Goal: Transaction & Acquisition: Purchase product/service

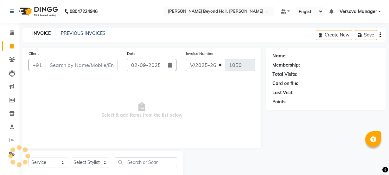
select select "6352"
select select "service"
select select "48071"
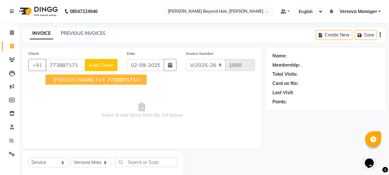
click at [108, 79] on span "773887171" at bounding box center [122, 79] width 29 height 6
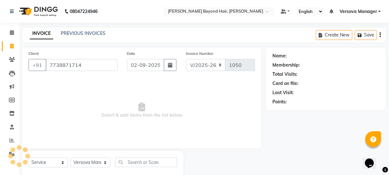
type input "7738871714"
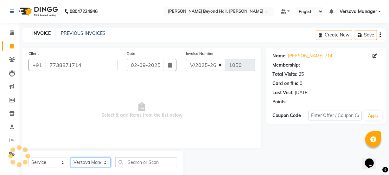
click at [91, 161] on select "Select Stylist ADMIN [PERSON_NAME] [PERSON_NAME] [PERSON_NAME] [PERSON_NAME] [P…" at bounding box center [91, 163] width 40 height 10
select select "47588"
click at [71, 158] on select "Select Stylist ADMIN [PERSON_NAME] [PERSON_NAME] [PERSON_NAME] [PERSON_NAME] [P…" at bounding box center [91, 163] width 40 height 10
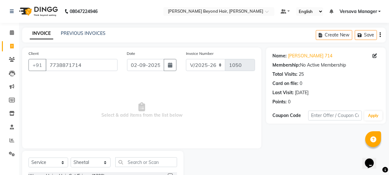
click at [144, 163] on input "text" at bounding box center [146, 162] width 62 height 10
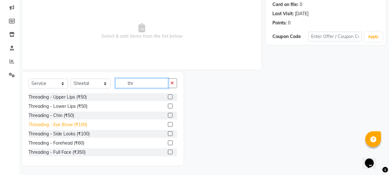
type input "thr"
click at [70, 126] on div "Threading - Eye Brow (₹100)" at bounding box center [58, 124] width 59 height 7
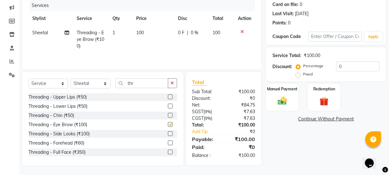
checkbox input "false"
click at [281, 96] on img at bounding box center [282, 100] width 15 height 11
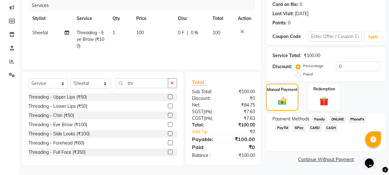
click at [298, 128] on span "GPay" at bounding box center [299, 127] width 13 height 7
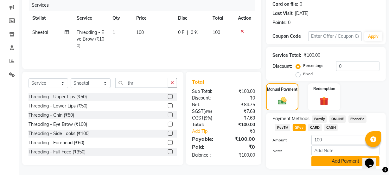
click at [348, 162] on button "Add Payment" at bounding box center [346, 161] width 68 height 10
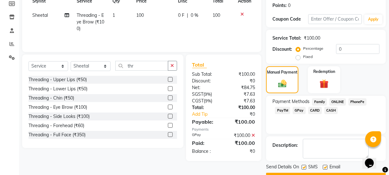
scroll to position [113, 0]
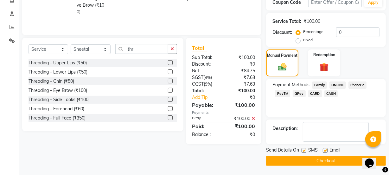
click at [303, 149] on label at bounding box center [304, 150] width 5 height 5
click at [303, 149] on input "checkbox" at bounding box center [304, 151] width 4 height 4
checkbox input "false"
click at [303, 159] on button "Checkout" at bounding box center [326, 161] width 120 height 10
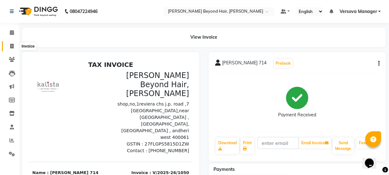
click at [13, 46] on icon at bounding box center [11, 46] width 3 height 5
select select "service"
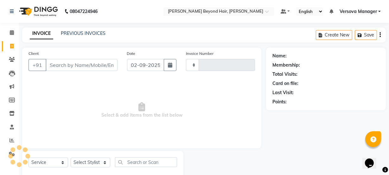
scroll to position [16, 0]
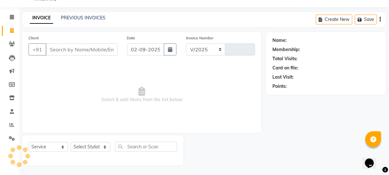
click at [62, 51] on input "Client" at bounding box center [82, 49] width 72 height 12
select select "6352"
type input "1051"
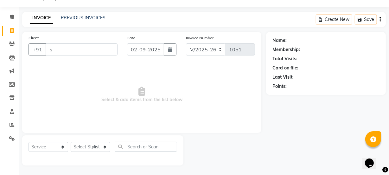
type input "su"
select select "48071"
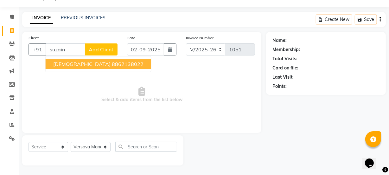
click at [67, 63] on span "[DEMOGRAPHIC_DATA]" at bounding box center [81, 64] width 57 height 6
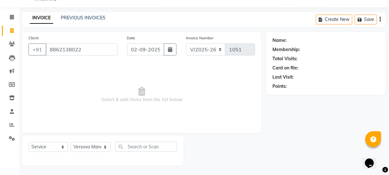
type input "8862138022"
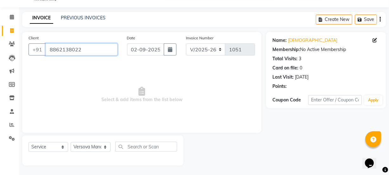
drag, startPoint x: 104, startPoint y: 48, endPoint x: 1, endPoint y: 51, distance: 103.1
click at [1, 51] on app-home "08047224946 Select Location × [PERSON_NAME] Beyond Hair, Andheri West Default P…" at bounding box center [194, 79] width 389 height 191
click at [86, 48] on input "Client" at bounding box center [82, 49] width 72 height 12
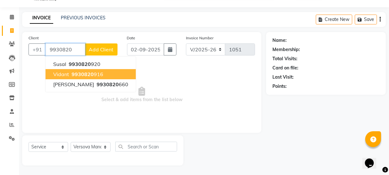
click at [89, 72] on span "9930820" at bounding box center [83, 74] width 22 height 6
type input "9930820916"
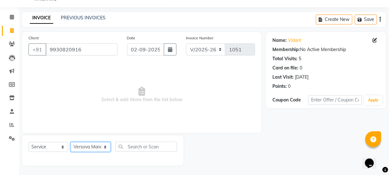
click at [95, 147] on select "Select Stylist ADMIN [PERSON_NAME] [PERSON_NAME] [PERSON_NAME] [PERSON_NAME] [P…" at bounding box center [91, 147] width 40 height 10
select select "47583"
click at [71, 142] on select "Select Stylist ADMIN [PERSON_NAME] [PERSON_NAME] [PERSON_NAME] [PERSON_NAME] [P…" at bounding box center [91, 147] width 40 height 10
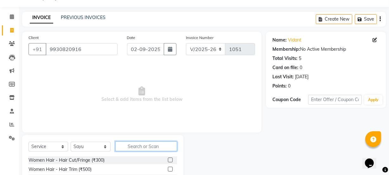
click at [135, 146] on input "text" at bounding box center [146, 146] width 62 height 10
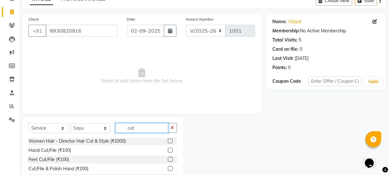
scroll to position [73, 0]
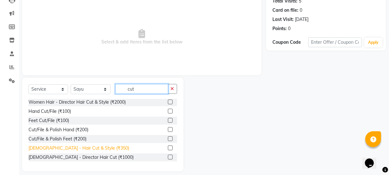
type input "cut"
click at [86, 149] on div "[DEMOGRAPHIC_DATA] - Hair Cut & Style (₹350)" at bounding box center [79, 148] width 101 height 7
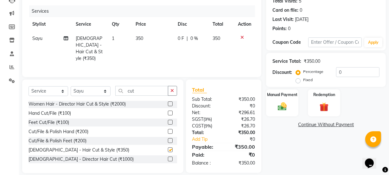
checkbox input "false"
click at [288, 108] on img at bounding box center [282, 106] width 15 height 11
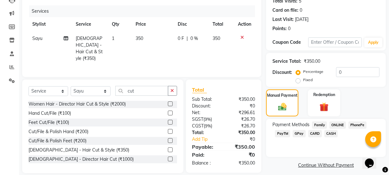
click at [297, 132] on span "GPay" at bounding box center [299, 133] width 13 height 7
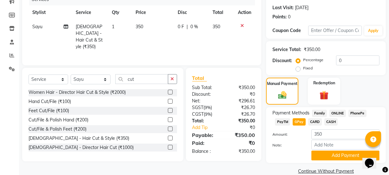
scroll to position [95, 0]
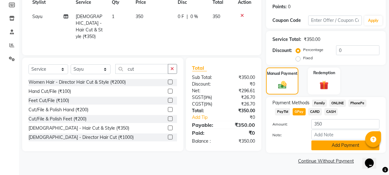
click at [331, 142] on button "Add Payment" at bounding box center [346, 145] width 68 height 10
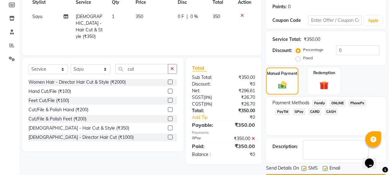
scroll to position [113, 0]
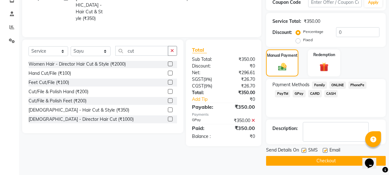
click at [305, 149] on label at bounding box center [304, 150] width 5 height 5
click at [305, 149] on input "checkbox" at bounding box center [304, 151] width 4 height 4
checkbox input "false"
click at [304, 158] on button "Checkout" at bounding box center [326, 161] width 120 height 10
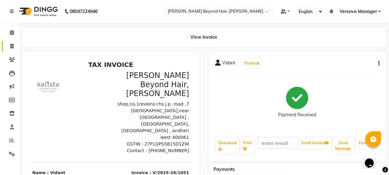
click at [13, 47] on icon at bounding box center [11, 46] width 3 height 5
select select "service"
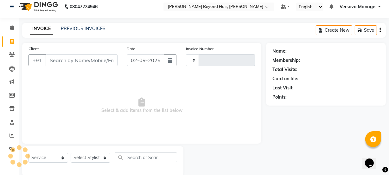
scroll to position [16, 0]
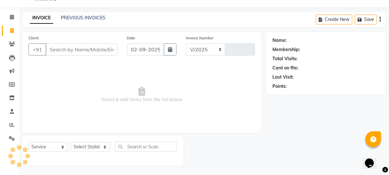
select select "6352"
type input "1052"
click at [93, 147] on select "Select Stylist" at bounding box center [91, 147] width 40 height 10
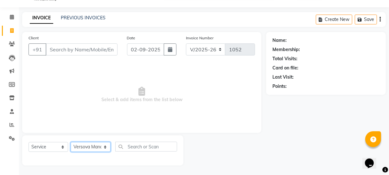
select select "59529"
click at [71, 142] on select "Select Stylist ADMIN [PERSON_NAME] [PERSON_NAME] [PERSON_NAME] [PERSON_NAME] [P…" at bounding box center [91, 147] width 40 height 10
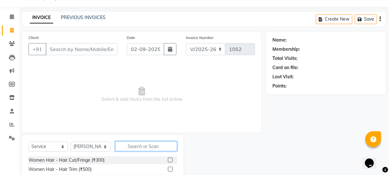
click at [140, 143] on input "text" at bounding box center [146, 146] width 62 height 10
type input "remo"
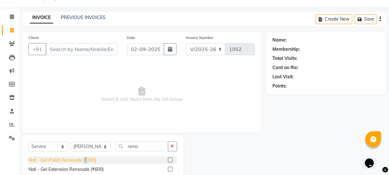
click at [85, 159] on div "Nail - Gel Polish Removals (₹200)" at bounding box center [63, 160] width 68 height 7
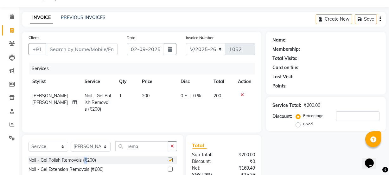
checkbox input "false"
drag, startPoint x: 144, startPoint y: 148, endPoint x: 88, endPoint y: 150, distance: 56.8
click at [88, 150] on div "Select Service Product Membership Package Voucher Prepaid Gift Card Select Styl…" at bounding box center [103, 148] width 149 height 15
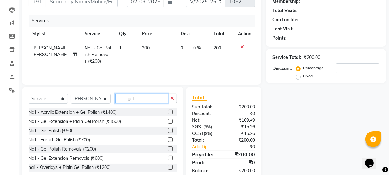
scroll to position [79, 0]
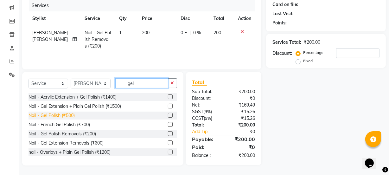
type input "gel"
click at [69, 117] on div "Nail - Gel Polish (₹500)" at bounding box center [52, 115] width 46 height 7
checkbox input "false"
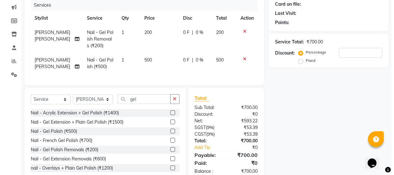
scroll to position [0, 0]
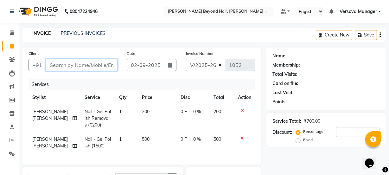
click at [68, 66] on input "Client" at bounding box center [82, 65] width 72 height 12
type input "9"
type input "0"
click at [50, 66] on input "986783899" at bounding box center [66, 65] width 40 height 12
click at [55, 65] on input "986783899" at bounding box center [66, 65] width 40 height 12
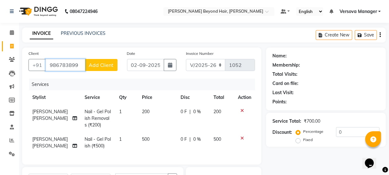
click at [70, 64] on input "986783899" at bounding box center [66, 65] width 40 height 12
click at [51, 64] on input "986783899" at bounding box center [66, 65] width 40 height 12
type input "986783899"
click at [98, 68] on button "Add Client" at bounding box center [101, 65] width 33 height 12
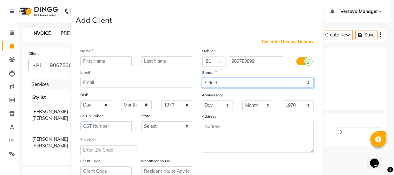
click at [235, 81] on select "Select [DEMOGRAPHIC_DATA] [DEMOGRAPHIC_DATA] Other Prefer Not To Say" at bounding box center [258, 83] width 112 height 10
select select "[DEMOGRAPHIC_DATA]"
click at [202, 78] on select "Select [DEMOGRAPHIC_DATA] [DEMOGRAPHIC_DATA] Other Prefer Not To Say" at bounding box center [258, 83] width 112 height 10
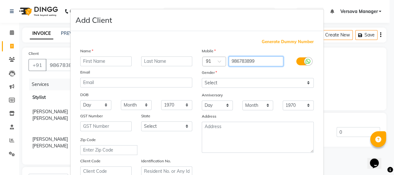
click at [232, 61] on input "986783899" at bounding box center [256, 61] width 55 height 10
type input "9186783899"
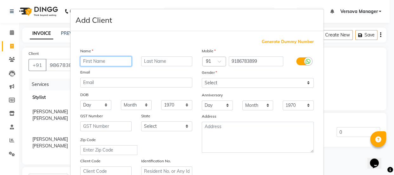
click at [113, 58] on input "text" at bounding box center [105, 61] width 51 height 10
click at [120, 62] on input "text" at bounding box center [105, 61] width 51 height 10
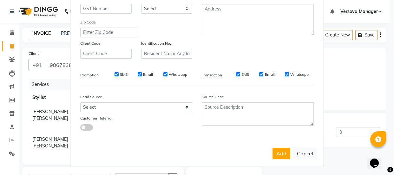
scroll to position [33, 0]
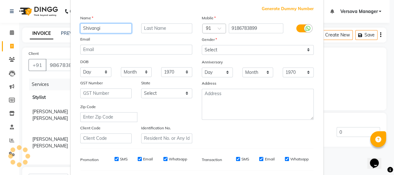
type input "Shivangi"
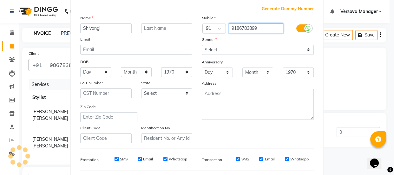
click at [236, 26] on input "9186783899" at bounding box center [256, 28] width 55 height 10
click at [240, 26] on input "9186783899" at bounding box center [256, 28] width 55 height 10
click at [245, 27] on input "9186783899" at bounding box center [256, 28] width 55 height 10
click at [250, 29] on input "9186783899" at bounding box center [256, 28] width 55 height 10
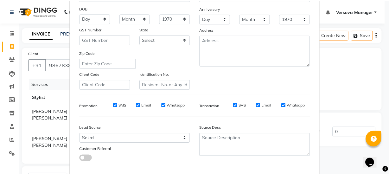
scroll to position [120, 0]
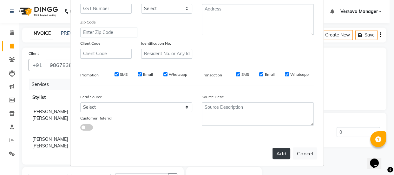
click at [284, 152] on button "Add" at bounding box center [281, 153] width 18 height 11
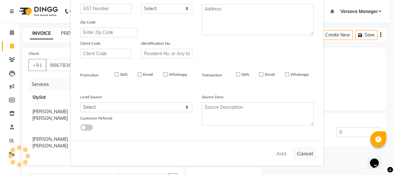
type input "9186783899"
select select
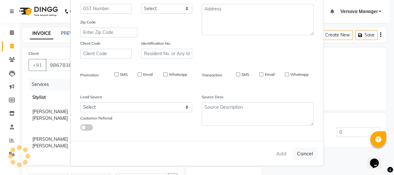
select select
checkbox input "false"
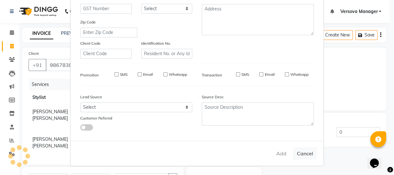
checkbox input "false"
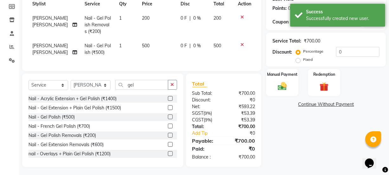
scroll to position [100, 0]
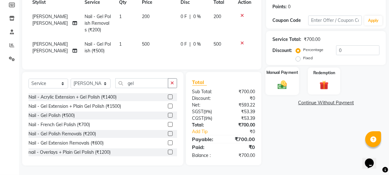
click at [283, 79] on img at bounding box center [282, 84] width 15 height 11
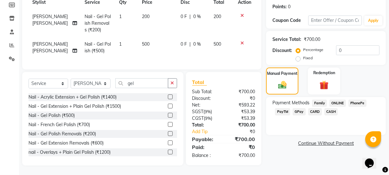
click at [332, 108] on span "CASH" at bounding box center [332, 111] width 14 height 7
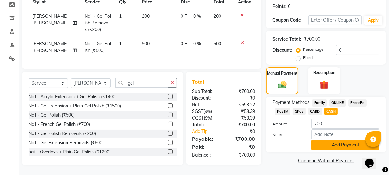
click at [330, 140] on button "Add Payment" at bounding box center [346, 145] width 68 height 10
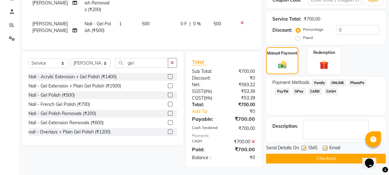
scroll to position [122, 0]
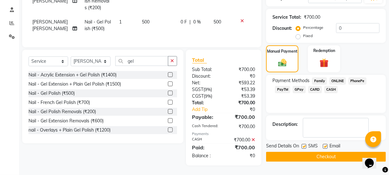
click at [305, 144] on label at bounding box center [304, 146] width 5 height 5
click at [305, 145] on input "checkbox" at bounding box center [304, 147] width 4 height 4
checkbox input "false"
click at [303, 153] on button "Checkout" at bounding box center [326, 157] width 120 height 10
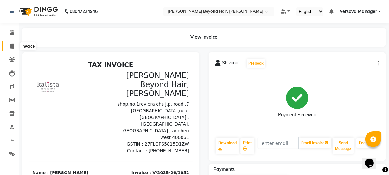
click at [10, 47] on icon at bounding box center [11, 46] width 3 height 5
select select "service"
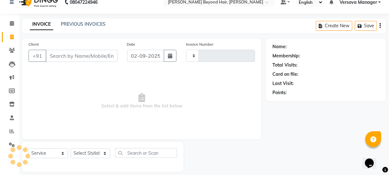
scroll to position [16, 0]
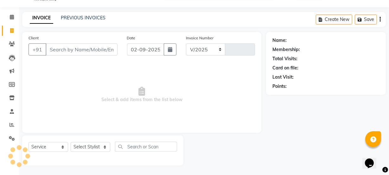
select select "6352"
type input "1053"
click at [76, 48] on input "Client" at bounding box center [82, 49] width 72 height 12
select select "48071"
click at [82, 48] on input "Client" at bounding box center [82, 49] width 72 height 12
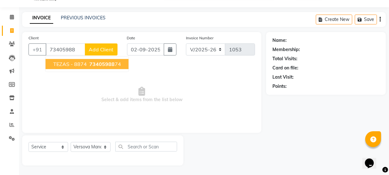
click at [84, 66] on span "TEZAS - 8874" at bounding box center [70, 64] width 34 height 6
type input "7340598874"
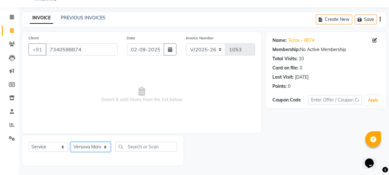
drag, startPoint x: 92, startPoint y: 148, endPoint x: 92, endPoint y: 145, distance: 3.2
click at [92, 146] on select "Select Stylist ADMIN [PERSON_NAME] [PERSON_NAME] [PERSON_NAME] [PERSON_NAME] [P…" at bounding box center [91, 147] width 40 height 10
select select "59568"
click at [71, 142] on select "Select Stylist ADMIN [PERSON_NAME] [PERSON_NAME] [PERSON_NAME] [PERSON_NAME] [P…" at bounding box center [91, 147] width 40 height 10
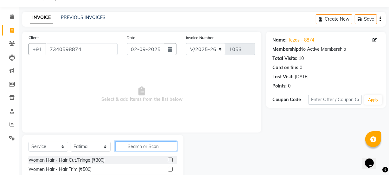
click at [139, 147] on input "text" at bounding box center [146, 146] width 62 height 10
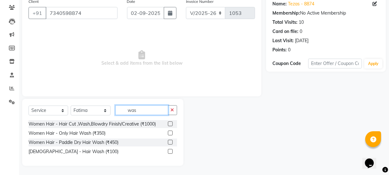
scroll to position [52, 0]
type input "was"
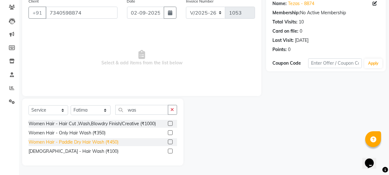
click at [93, 145] on div "Women Hair - Paddle Dry Hair Wash (₹450)" at bounding box center [74, 142] width 90 height 7
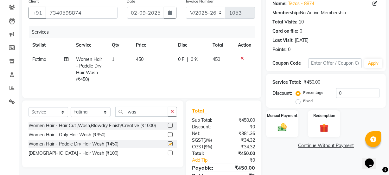
checkbox input "false"
click at [174, 114] on button "button" at bounding box center [172, 112] width 9 height 10
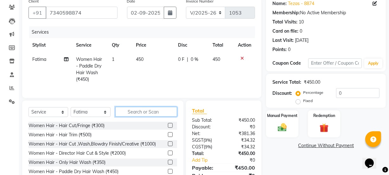
click at [148, 117] on input "text" at bounding box center [146, 112] width 62 height 10
click at [93, 117] on select "Select Stylist ADMIN [PERSON_NAME] [PERSON_NAME] [PERSON_NAME] [PERSON_NAME] [P…" at bounding box center [91, 112] width 40 height 10
select select "80282"
click at [71, 112] on select "Select Stylist ADMIN [PERSON_NAME] [PERSON_NAME] [PERSON_NAME] [PERSON_NAME] [P…" at bounding box center [91, 112] width 40 height 10
click at [137, 117] on input "text" at bounding box center [146, 112] width 62 height 10
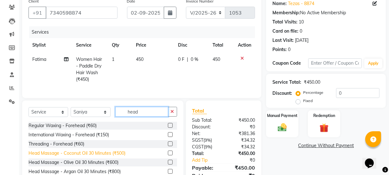
type input "head"
click at [108, 157] on div "Head Massage - Coconut Oil 30 Minutes (₹500)" at bounding box center [77, 153] width 97 height 7
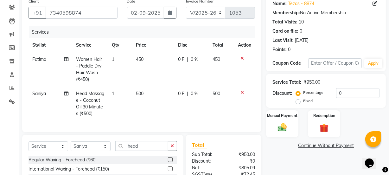
checkbox input "false"
click at [171, 147] on button "button" at bounding box center [172, 146] width 9 height 10
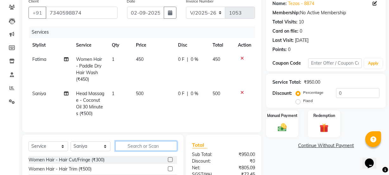
click at [146, 151] on input "text" at bounding box center [146, 146] width 62 height 10
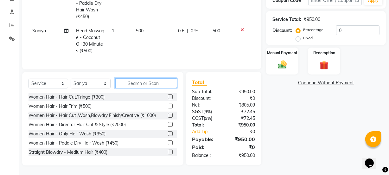
scroll to position [120, 0]
click at [100, 82] on select "Select Stylist ADMIN [PERSON_NAME] [PERSON_NAME] [PERSON_NAME] [PERSON_NAME] [P…" at bounding box center [91, 84] width 40 height 10
select select "47588"
click at [71, 79] on select "Select Stylist ADMIN [PERSON_NAME] [PERSON_NAME] [PERSON_NAME] [PERSON_NAME] [P…" at bounding box center [91, 84] width 40 height 10
click at [150, 83] on input "text" at bounding box center [146, 83] width 62 height 10
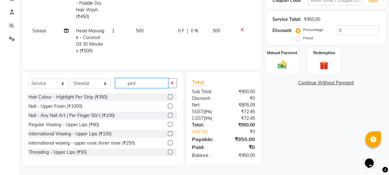
scroll to position [119, 0]
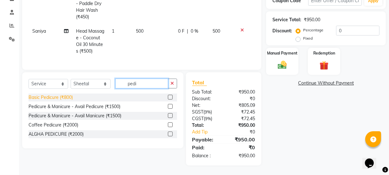
type input "pedi"
click at [58, 95] on div "Basic Pedicure (₹800)" at bounding box center [51, 97] width 44 height 7
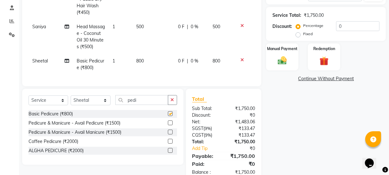
checkbox input "false"
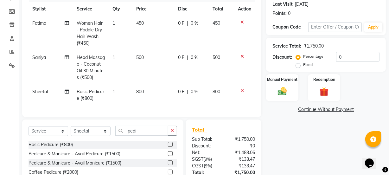
scroll to position [90, 0]
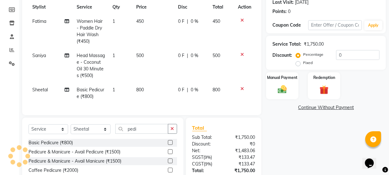
click at [170, 132] on button "button" at bounding box center [172, 129] width 9 height 10
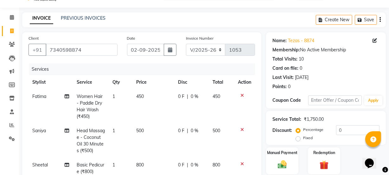
scroll to position [0, 0]
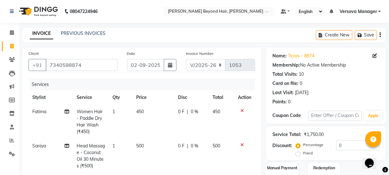
click at [81, 88] on div "Services" at bounding box center [144, 85] width 231 height 12
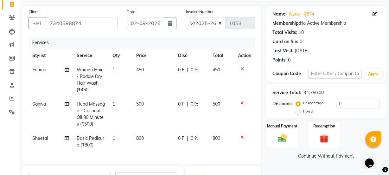
scroll to position [140, 0]
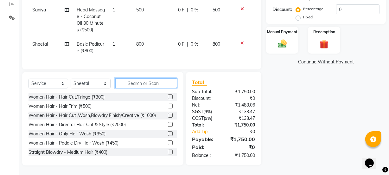
click at [167, 83] on input "text" at bounding box center [146, 83] width 62 height 10
click at [137, 84] on input "text" at bounding box center [146, 83] width 62 height 10
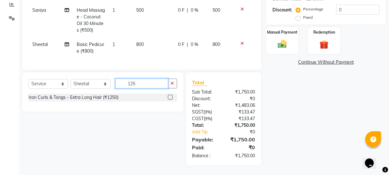
scroll to position [140, 0]
type input "1250"
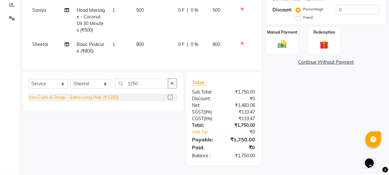
click at [118, 98] on div "Iron Curls & Tongs - Extra Long Hair (₹1250)" at bounding box center [74, 97] width 90 height 7
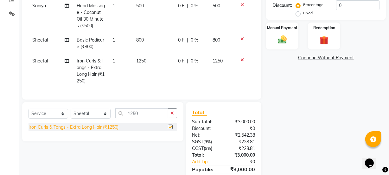
checkbox input "false"
click at [172, 115] on icon "button" at bounding box center [172, 113] width 3 height 4
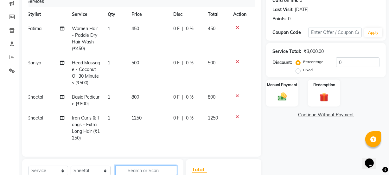
scroll to position [82, 0]
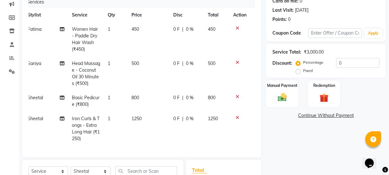
click at [236, 118] on icon at bounding box center [237, 117] width 3 height 4
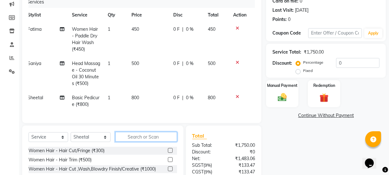
click at [153, 142] on input "text" at bounding box center [146, 137] width 62 height 10
click at [150, 142] on input "text" at bounding box center [146, 137] width 62 height 10
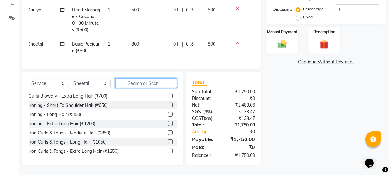
scroll to position [115, 0]
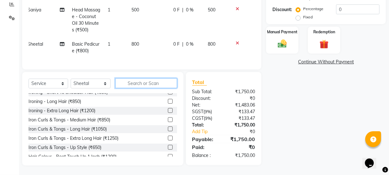
click at [127, 84] on input "text" at bounding box center [146, 83] width 62 height 10
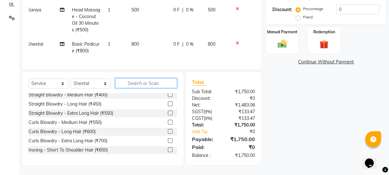
scroll to position [0, 0]
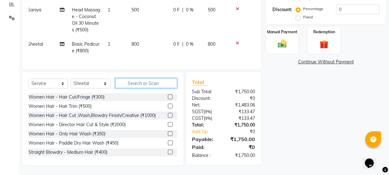
click at [162, 85] on input "text" at bounding box center [146, 83] width 62 height 10
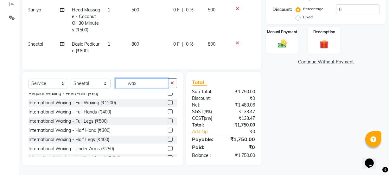
scroll to position [202, 0]
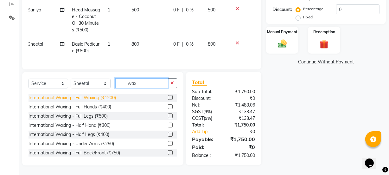
type input "wax"
click at [109, 97] on div "International Waxing - Full Waxing (₹1200)" at bounding box center [73, 98] width 88 height 7
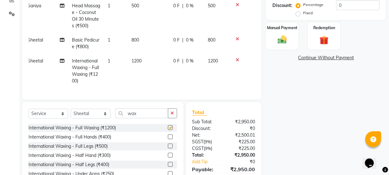
checkbox input "false"
click at [137, 62] on span "1200" at bounding box center [137, 61] width 10 height 6
select select "47588"
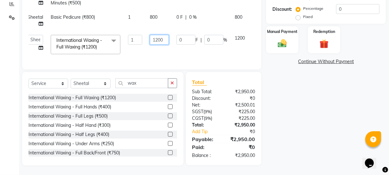
drag, startPoint x: 161, startPoint y: 38, endPoint x: 141, endPoint y: 31, distance: 21.3
click at [141, 31] on tr "ADMIN [PERSON_NAME] [PERSON_NAME] [PERSON_NAME] [PERSON_NAME] [PERSON_NAME] Pra…" at bounding box center [147, 44] width 247 height 27
type input "1250"
click at [215, 55] on div "Services Stylist Service Qty Price Disc Total Action Fatima Women Hair - Paddle…" at bounding box center [142, 2] width 227 height 121
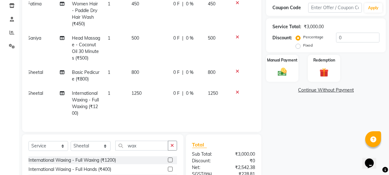
scroll to position [54, 0]
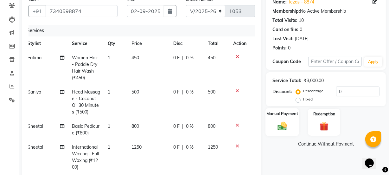
click at [285, 124] on img at bounding box center [282, 126] width 15 height 11
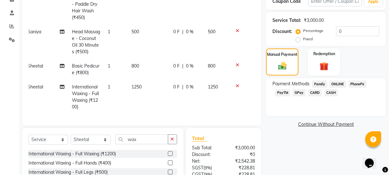
scroll to position [169, 0]
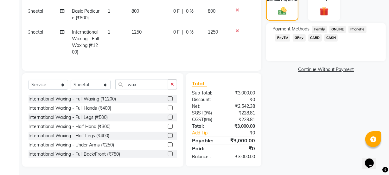
click at [337, 36] on span "CASH" at bounding box center [332, 37] width 14 height 7
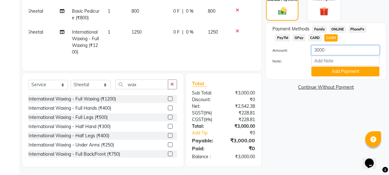
drag, startPoint x: 336, startPoint y: 48, endPoint x: 249, endPoint y: 61, distance: 88.0
click at [249, 61] on div "Client [PHONE_NUMBER] Date [DATE] Invoice Number V/2025 V/[PHONE_NUMBER] Servic…" at bounding box center [204, 23] width 374 height 288
type input "2000"
click at [315, 69] on button "Add Payment" at bounding box center [346, 72] width 68 height 10
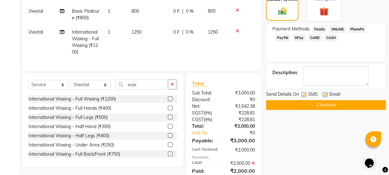
click at [301, 35] on span "GPay" at bounding box center [299, 37] width 13 height 7
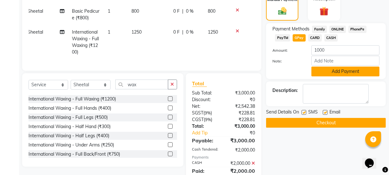
click at [326, 72] on button "Add Payment" at bounding box center [346, 72] width 68 height 10
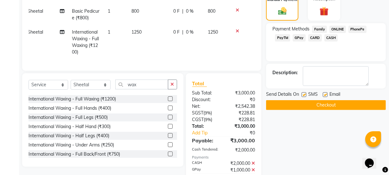
click at [304, 95] on label at bounding box center [304, 94] width 5 height 5
click at [304, 95] on input "checkbox" at bounding box center [304, 95] width 4 height 4
checkbox input "false"
click at [305, 101] on button "Checkout" at bounding box center [326, 105] width 120 height 10
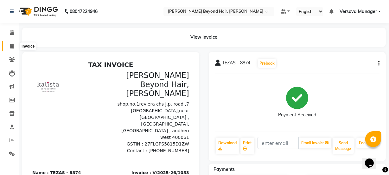
click at [12, 48] on icon at bounding box center [11, 46] width 3 height 5
select select "service"
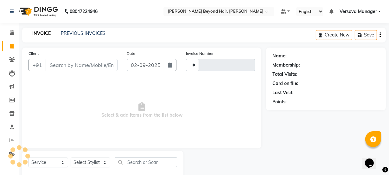
scroll to position [16, 0]
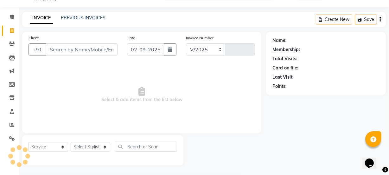
select select "6352"
type input "1054"
select select "48071"
click at [84, 15] on div "PREVIOUS INVOICES" at bounding box center [83, 18] width 45 height 7
click at [83, 18] on link "PREVIOUS INVOICES" at bounding box center [83, 18] width 45 height 6
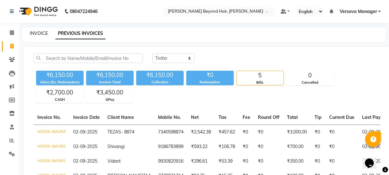
click at [41, 33] on link "INVOICE" at bounding box center [39, 33] width 18 height 6
select select "service"
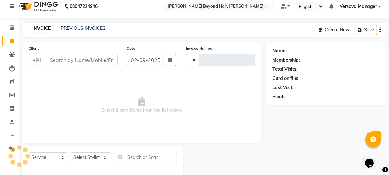
scroll to position [16, 0]
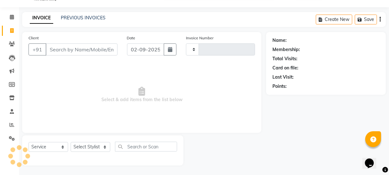
click at [73, 51] on input "Client" at bounding box center [82, 49] width 72 height 12
type input "1054"
select select "6352"
select select "48071"
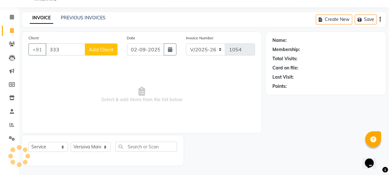
type input "3333"
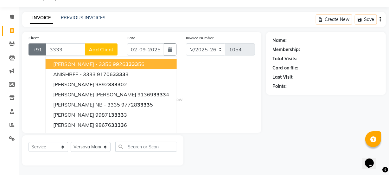
drag, startPoint x: 69, startPoint y: 48, endPoint x: 36, endPoint y: 53, distance: 34.0
click at [36, 53] on div "+91 3333 [PERSON_NAME] - 3356 9926 3333 56 ANISHREE - 3333 91706 3333 3 [PERSON…" at bounding box center [73, 49] width 89 height 12
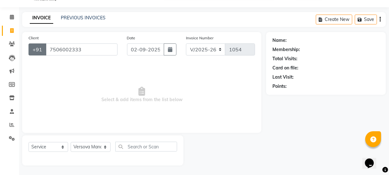
type input "7506002333"
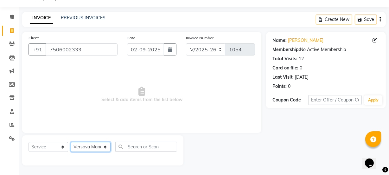
click at [101, 148] on select "Select Stylist ADMIN [PERSON_NAME] [PERSON_NAME] [PERSON_NAME] [PERSON_NAME] [P…" at bounding box center [91, 147] width 40 height 10
select select "47583"
click at [71, 142] on select "Select Stylist ADMIN [PERSON_NAME] [PERSON_NAME] [PERSON_NAME] [PERSON_NAME] [P…" at bounding box center [91, 147] width 40 height 10
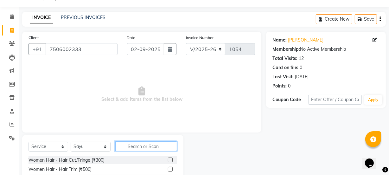
click at [140, 147] on input "text" at bounding box center [146, 146] width 62 height 10
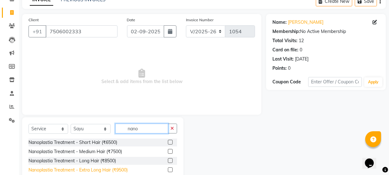
scroll to position [52, 0]
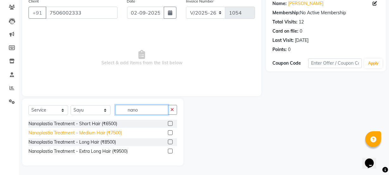
type input "nano"
click at [109, 134] on div "Nanoplastia Treatment - Medium Hair (₹7500)" at bounding box center [76, 133] width 94 height 7
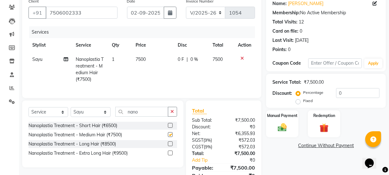
checkbox input "false"
click at [140, 59] on span "7500" at bounding box center [141, 59] width 10 height 6
select select "47583"
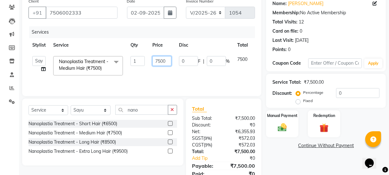
drag, startPoint x: 167, startPoint y: 62, endPoint x: 143, endPoint y: 57, distance: 25.3
click at [146, 59] on tr "ADMIN [PERSON_NAME] [PERSON_NAME] [PERSON_NAME] [PERSON_NAME] [PERSON_NAME] Pra…" at bounding box center [151, 65] width 244 height 27
type input "8500"
click at [173, 71] on td "8500" at bounding box center [162, 65] width 27 height 27
select select "47583"
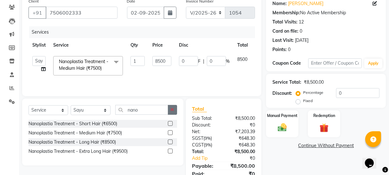
click at [171, 110] on icon "button" at bounding box center [172, 110] width 3 height 4
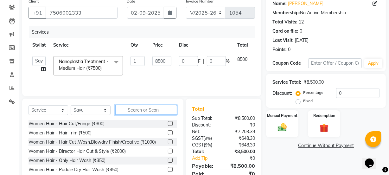
click at [155, 108] on input "text" at bounding box center [146, 110] width 62 height 10
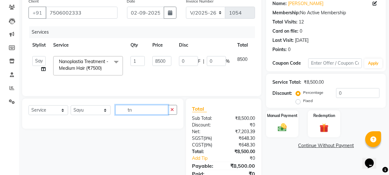
type input "t"
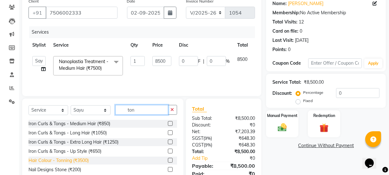
type input "ton"
click at [58, 164] on div "Hair Colour - Tonning (₹3500)" at bounding box center [59, 160] width 60 height 7
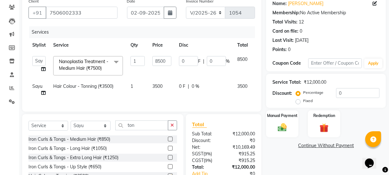
checkbox input "false"
click at [149, 90] on td "3500" at bounding box center [162, 89] width 27 height 21
select select "47583"
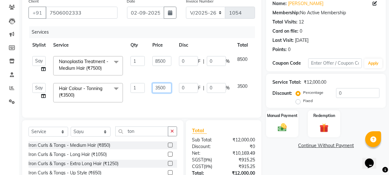
drag, startPoint x: 168, startPoint y: 87, endPoint x: 145, endPoint y: 87, distance: 23.2
click at [145, 87] on tr "ADMIN [PERSON_NAME] [PERSON_NAME] [PERSON_NAME] [PERSON_NAME] [PERSON_NAME] Pra…" at bounding box center [151, 92] width 244 height 27
type input "4000"
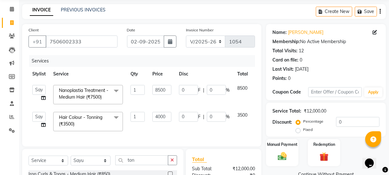
click at [178, 133] on div "Services Stylist Service Qty Price Disc Total Action ADMIN [PERSON_NAME] [PERSO…" at bounding box center [142, 97] width 227 height 85
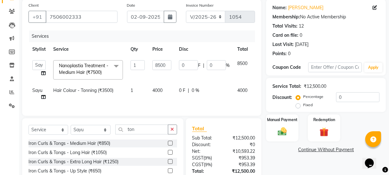
scroll to position [98, 0]
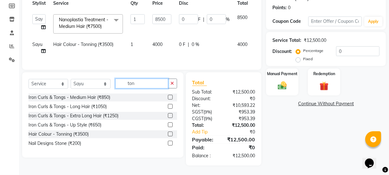
drag, startPoint x: 154, startPoint y: 85, endPoint x: 90, endPoint y: 85, distance: 63.7
click at [90, 85] on div "Select Service Product Membership Package Voucher Prepaid Gift Card Select Styl…" at bounding box center [103, 86] width 149 height 15
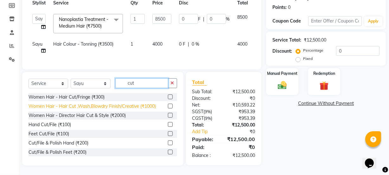
type input "cut"
click at [119, 108] on div "Women Hair - Hair Cut ,Wash,Blowdry Finish/Creative (₹1000)" at bounding box center [92, 106] width 127 height 7
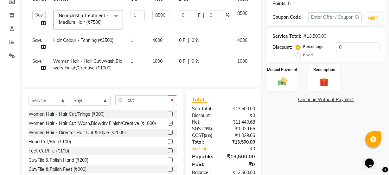
checkbox input "false"
drag, startPoint x: 171, startPoint y: 105, endPoint x: 144, endPoint y: 106, distance: 27.6
click at [171, 102] on icon "button" at bounding box center [172, 100] width 3 height 4
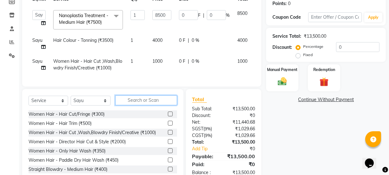
click at [144, 105] on input "text" at bounding box center [146, 100] width 62 height 10
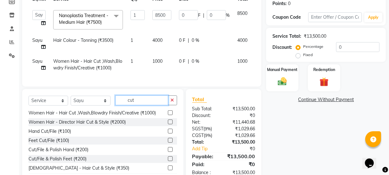
scroll to position [19, 0]
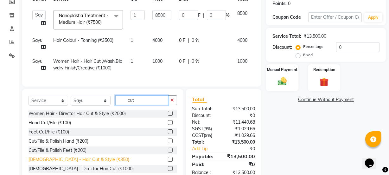
type input "cut"
click at [83, 163] on div "[DEMOGRAPHIC_DATA] - Hair Cut & Style (₹350)" at bounding box center [79, 159] width 101 height 7
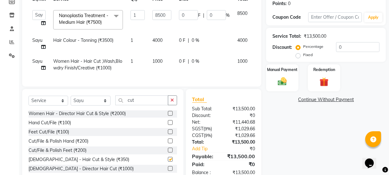
checkbox input "false"
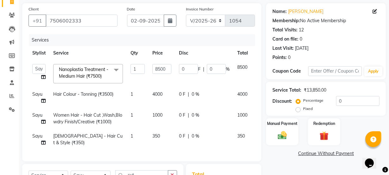
scroll to position [41, 0]
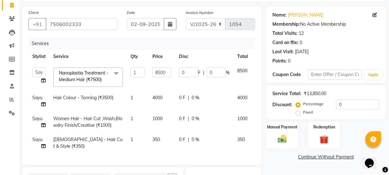
click at [164, 95] on td "4000" at bounding box center [162, 101] width 27 height 21
select select "47583"
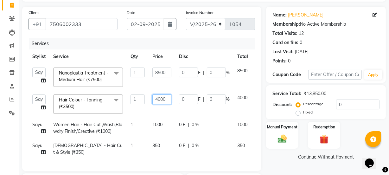
drag, startPoint x: 164, startPoint y: 100, endPoint x: 152, endPoint y: 100, distance: 12.4
click at [153, 100] on input "4000" at bounding box center [162, 100] width 19 height 10
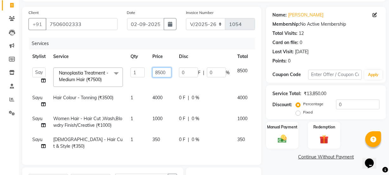
drag, startPoint x: 168, startPoint y: 74, endPoint x: 150, endPoint y: 70, distance: 18.8
click at [150, 70] on td "8500" at bounding box center [162, 77] width 27 height 27
click at [158, 100] on td "4000" at bounding box center [162, 101] width 27 height 21
select select "47583"
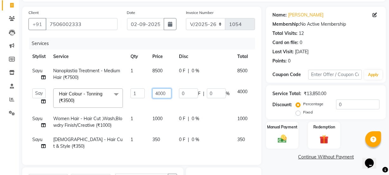
click at [165, 95] on input "4000" at bounding box center [162, 93] width 19 height 10
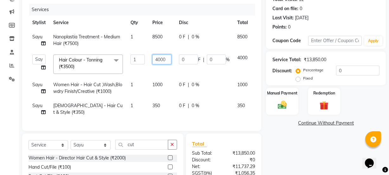
scroll to position [70, 0]
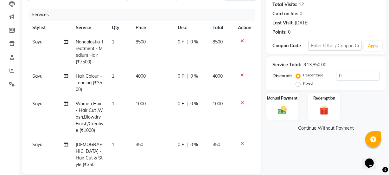
click at [194, 76] on span "0 %" at bounding box center [195, 76] width 8 height 7
select select "47583"
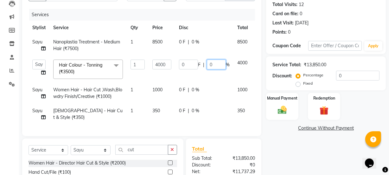
drag, startPoint x: 210, startPoint y: 66, endPoint x: 206, endPoint y: 66, distance: 4.5
click at [206, 66] on div "0 F | 0 %" at bounding box center [204, 65] width 51 height 10
type input "20"
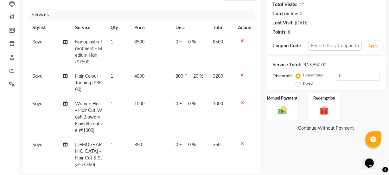
click at [212, 134] on div "Client [PHONE_NUMBER] Date [DATE] Invoice Number V/2025 V/[PHONE_NUMBER] Servic…" at bounding box center [141, 76] width 239 height 196
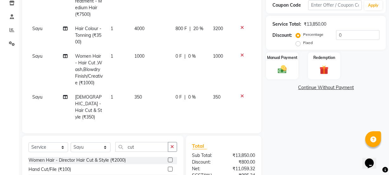
scroll to position [59, 0]
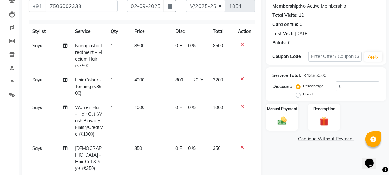
click at [195, 82] on span "20 %" at bounding box center [198, 80] width 10 height 7
select select "47583"
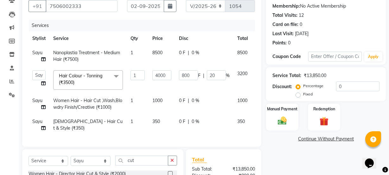
scroll to position [0, 0]
drag, startPoint x: 215, startPoint y: 74, endPoint x: 208, endPoint y: 74, distance: 6.7
click at [208, 74] on input "20" at bounding box center [216, 75] width 19 height 10
type input "30"
click at [228, 133] on tbody "Sayu Nanoplastia Treatment - Medium Hair (₹7500) 1 8500 0 F | 0 % 8500 ADMIN [P…" at bounding box center [151, 91] width 244 height 90
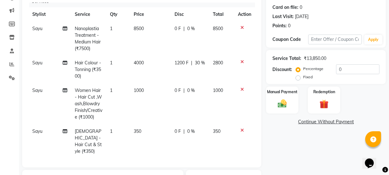
scroll to position [59, 0]
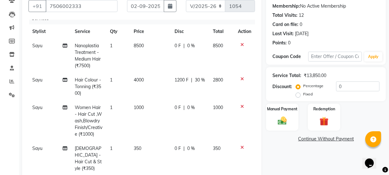
click at [241, 78] on icon at bounding box center [242, 79] width 3 height 4
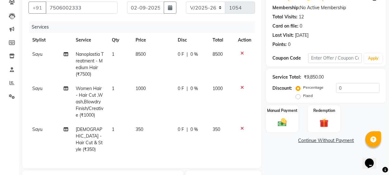
scroll to position [0, 5]
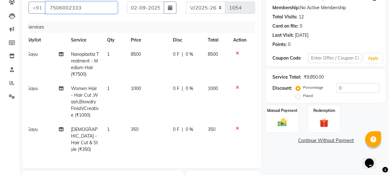
click at [110, 7] on input "7506002333" at bounding box center [82, 8] width 72 height 12
click at [143, 94] on td "1000" at bounding box center [148, 101] width 42 height 41
select select "47583"
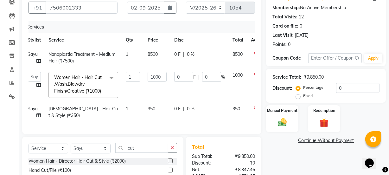
scroll to position [0, 17]
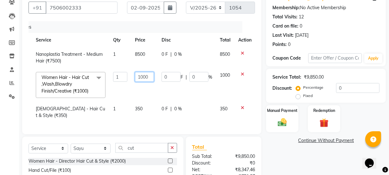
drag, startPoint x: 151, startPoint y: 77, endPoint x: 142, endPoint y: 77, distance: 8.9
click at [142, 77] on input "1000" at bounding box center [144, 77] width 19 height 10
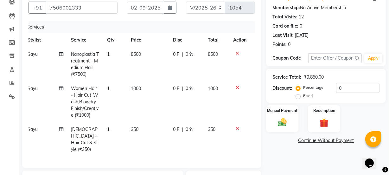
click at [145, 61] on td "8500" at bounding box center [148, 64] width 42 height 34
select select "47583"
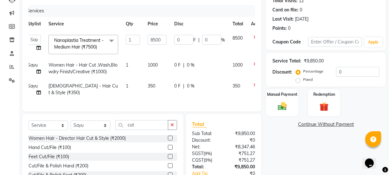
scroll to position [86, 0]
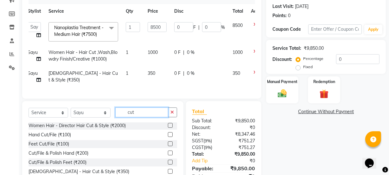
drag, startPoint x: 151, startPoint y: 114, endPoint x: 127, endPoint y: 116, distance: 23.8
click at [127, 116] on input "cut" at bounding box center [141, 113] width 53 height 10
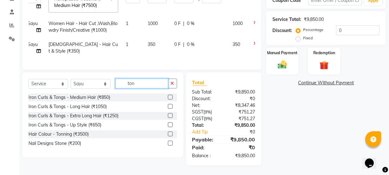
scroll to position [120, 0]
type input "ton"
click at [87, 135] on div "Hair Colour - Tonning (₹3500)" at bounding box center [59, 134] width 60 height 7
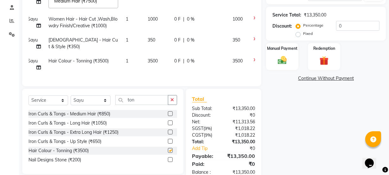
checkbox input "false"
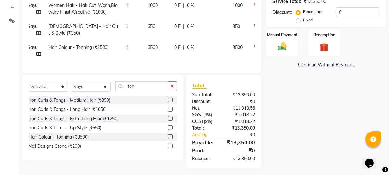
scroll to position [140, 0]
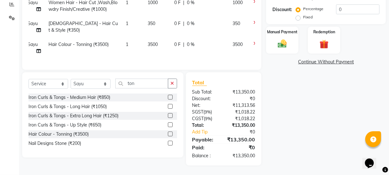
click at [151, 37] on td "3500" at bounding box center [157, 47] width 27 height 21
select select "47583"
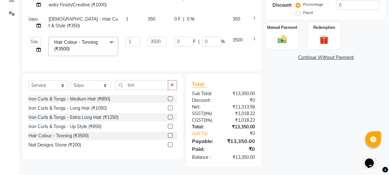
scroll to position [54, 0]
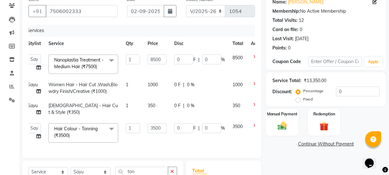
click at [256, 83] on div "Client [PHONE_NUMBER] Date [DATE] Invoice Number V/2025 V/[PHONE_NUMBER] Servic…" at bounding box center [141, 76] width 239 height 164
click at [255, 83] on icon at bounding box center [255, 83] width 3 height 4
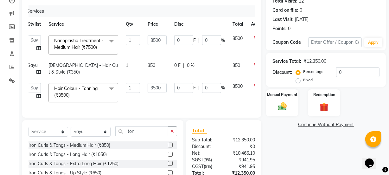
scroll to position [68, 0]
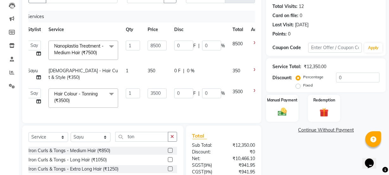
click at [156, 71] on td "350" at bounding box center [157, 74] width 27 height 21
select select "47583"
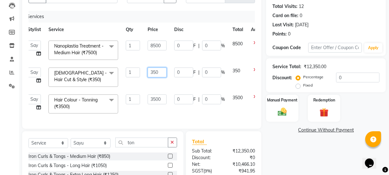
drag, startPoint x: 161, startPoint y: 72, endPoint x: 145, endPoint y: 71, distance: 16.2
click at [145, 71] on td "350" at bounding box center [157, 77] width 27 height 27
type input "550"
click at [169, 115] on div "Services Stylist Service Qty Price Disc Total Action ADMIN [PERSON_NAME] [PERSO…" at bounding box center [142, 67] width 227 height 112
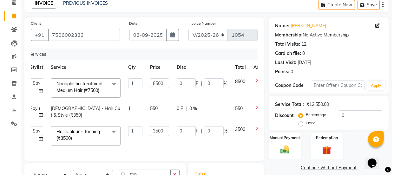
scroll to position [10, 0]
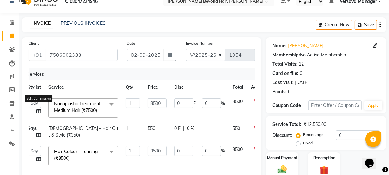
click at [38, 111] on icon at bounding box center [38, 111] width 4 height 4
select select "47583"
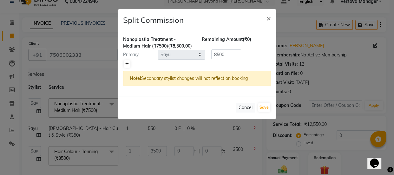
click at [127, 66] on icon at bounding box center [126, 64] width 3 height 4
type input "4250"
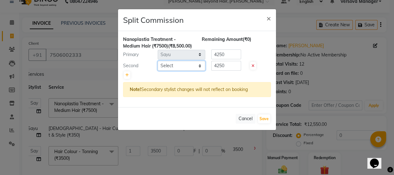
drag, startPoint x: 179, startPoint y: 71, endPoint x: 179, endPoint y: 74, distance: 3.5
click at [179, 71] on select "Select ADMIN [PERSON_NAME] [PERSON_NAME] [PERSON_NAME] [PERSON_NAME] [PERSON_NA…" at bounding box center [182, 66] width 48 height 10
select select "80282"
click at [158, 67] on select "Select ADMIN [PERSON_NAME] [PERSON_NAME] [PERSON_NAME] [PERSON_NAME] [PERSON_NA…" at bounding box center [182, 66] width 48 height 10
drag, startPoint x: 228, startPoint y: 62, endPoint x: 230, endPoint y: 76, distance: 13.8
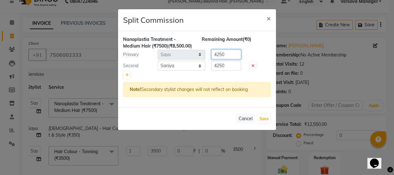
click at [212, 67] on div "Nanoplastia Treatment - Medium Hair (₹7500) (₹8,500.00) Remaining Amount (₹0) P…" at bounding box center [197, 69] width 158 height 76
drag, startPoint x: 228, startPoint y: 75, endPoint x: 196, endPoint y: 77, distance: 31.5
click at [196, 77] on div "Nanoplastia Treatment - Medium Hair (₹7500) (₹8,500.00) Remaining Amount (₹0) P…" at bounding box center [197, 69] width 158 height 76
type input "2000"
drag, startPoint x: 237, startPoint y: 58, endPoint x: 139, endPoint y: 68, distance: 98.5
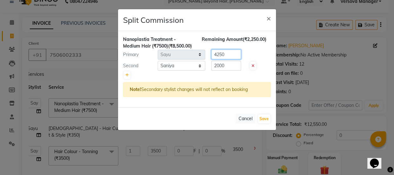
click at [139, 68] on div "Nanoplastia Treatment - Medium Hair (₹7500) (₹8,500.00) Remaining Amount (₹2,25…" at bounding box center [197, 69] width 158 height 76
type input "6500"
click at [263, 123] on button "Save" at bounding box center [264, 118] width 12 height 9
select select "Select"
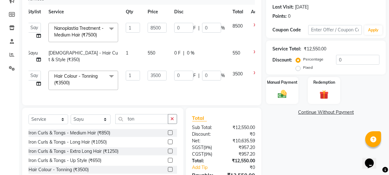
scroll to position [68, 0]
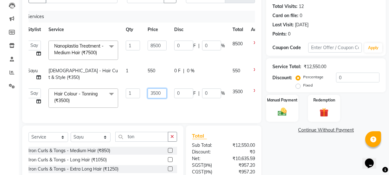
drag, startPoint x: 161, startPoint y: 92, endPoint x: 149, endPoint y: 91, distance: 11.8
click at [149, 91] on input "3500" at bounding box center [157, 93] width 19 height 10
type input "2500"
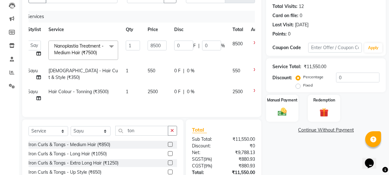
click at [164, 111] on div "Services Stylist Service Qty Price Disc Total Action ADMIN [PERSON_NAME] [PERSO…" at bounding box center [142, 61] width 227 height 100
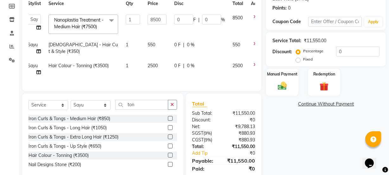
scroll to position [120, 0]
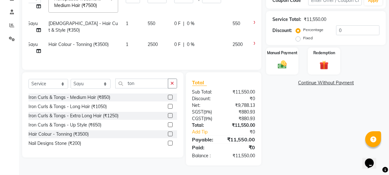
drag, startPoint x: 286, startPoint y: 55, endPoint x: 297, endPoint y: 71, distance: 18.7
click at [286, 60] on img at bounding box center [282, 65] width 15 height 10
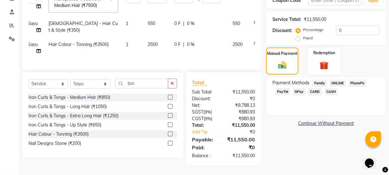
click at [302, 88] on span "GPay" at bounding box center [299, 91] width 13 height 7
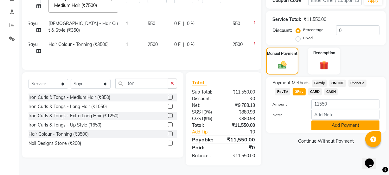
click at [337, 121] on button "Add Payment" at bounding box center [346, 126] width 68 height 10
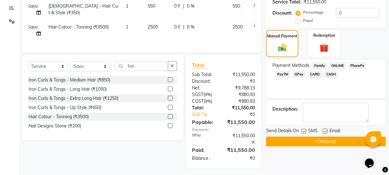
scroll to position [140, 0]
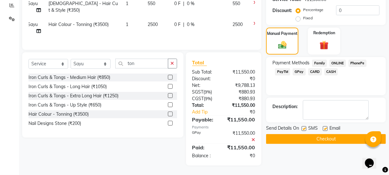
click at [305, 126] on label at bounding box center [304, 128] width 5 height 5
click at [305, 127] on input "checkbox" at bounding box center [304, 129] width 4 height 4
checkbox input "false"
click at [305, 134] on button "Checkout" at bounding box center [326, 139] width 120 height 10
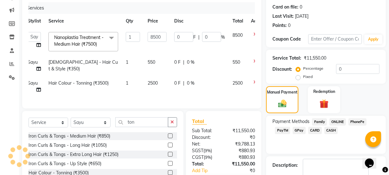
scroll to position [53, 0]
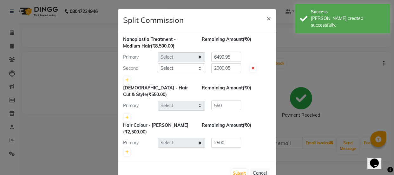
select select "47583"
select select "80282"
select select "47583"
click at [191, 53] on div "Primary Select ADMIN [PERSON_NAME] [PERSON_NAME] [PERSON_NAME] [PERSON_NAME] [P…" at bounding box center [196, 57] width 157 height 10
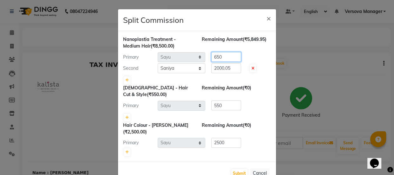
type input "6500"
click at [197, 54] on div "Primary Select ADMIN [PERSON_NAME] [PERSON_NAME] [PERSON_NAME] [PERSON_NAME] [P…" at bounding box center [196, 57] width 157 height 10
drag, startPoint x: 231, startPoint y: 64, endPoint x: 207, endPoint y: 65, distance: 24.4
click at [207, 65] on div "2000.05" at bounding box center [224, 68] width 39 height 10
click at [225, 67] on input "number" at bounding box center [226, 68] width 30 height 10
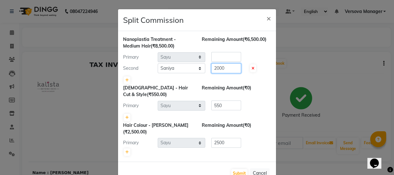
type input "2000"
click at [227, 60] on input "number" at bounding box center [226, 57] width 30 height 10
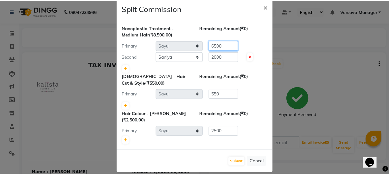
scroll to position [18, 0]
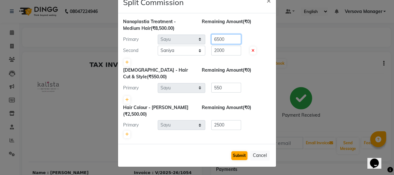
type input "6500"
click at [236, 151] on button "Submit" at bounding box center [239, 155] width 16 height 9
